Goal: Task Accomplishment & Management: Use online tool/utility

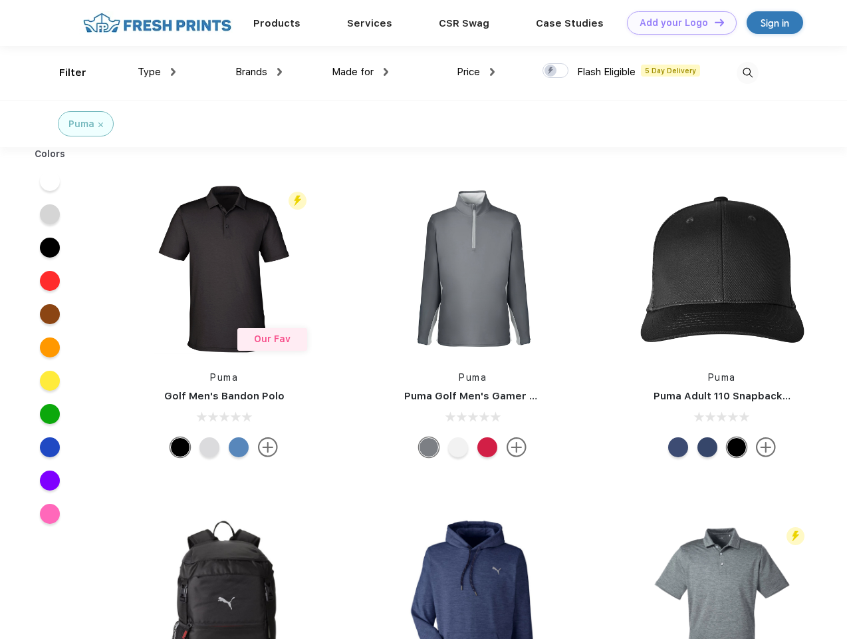
click at [677, 23] on link "Add your Logo Design Tool" at bounding box center [682, 22] width 110 height 23
click at [0, 0] on div "Design Tool" at bounding box center [0, 0] width 0 height 0
click at [714, 22] on link "Add your Logo Design Tool" at bounding box center [682, 22] width 110 height 23
click at [64, 72] on div "Filter" at bounding box center [72, 72] width 27 height 15
click at [157, 72] on span "Type" at bounding box center [149, 72] width 23 height 12
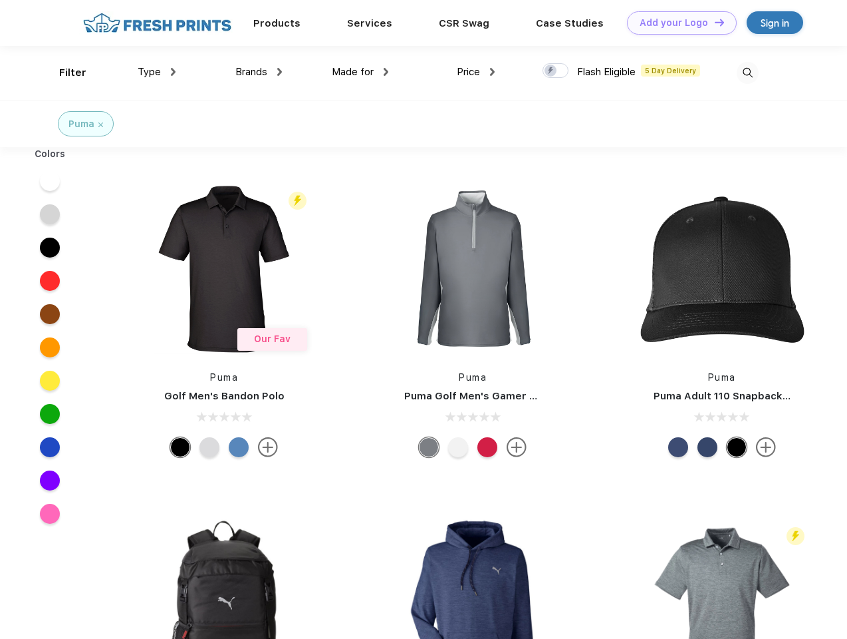
click at [259, 72] on span "Brands" at bounding box center [251, 72] width 32 height 12
click at [360, 72] on span "Made for" at bounding box center [353, 72] width 42 height 12
click at [476, 72] on span "Price" at bounding box center [468, 72] width 23 height 12
click at [556, 71] on div at bounding box center [556, 70] width 26 height 15
click at [551, 71] on input "checkbox" at bounding box center [547, 67] width 9 height 9
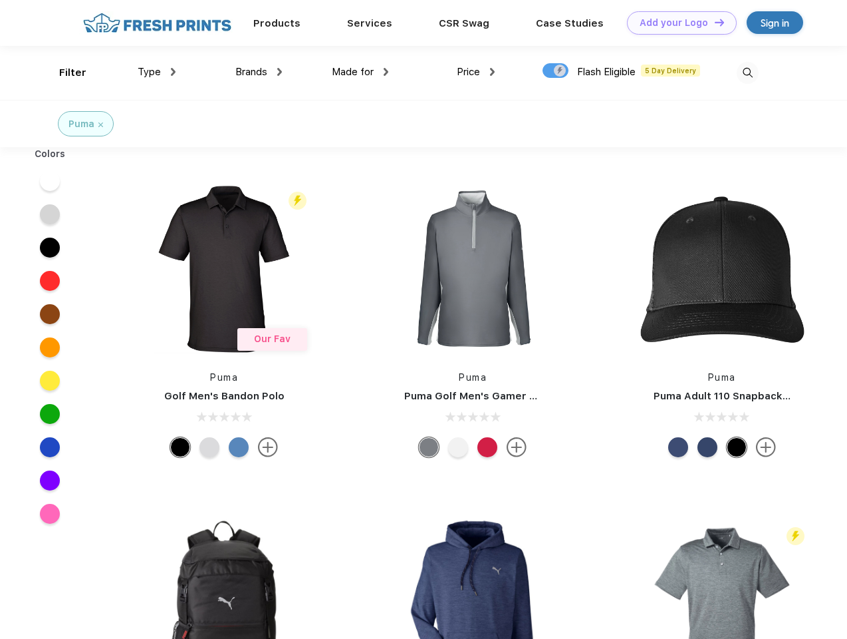
click at [748, 72] on img at bounding box center [748, 73] width 22 height 22
